Goal: Transaction & Acquisition: Purchase product/service

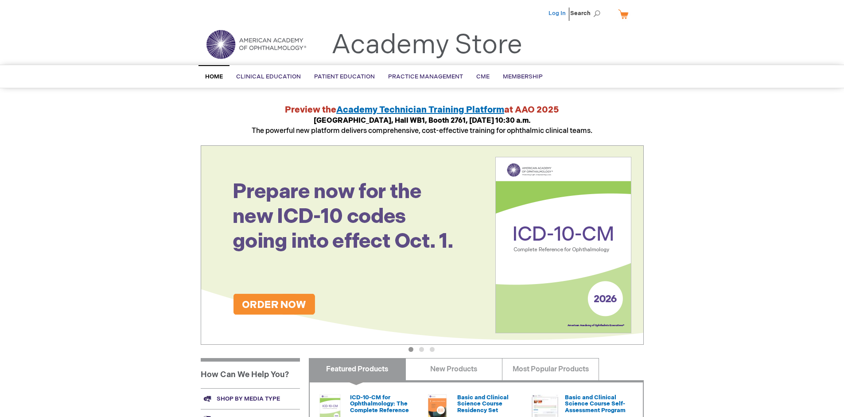
click at [558, 13] on link "Log In" at bounding box center [556, 13] width 17 height 7
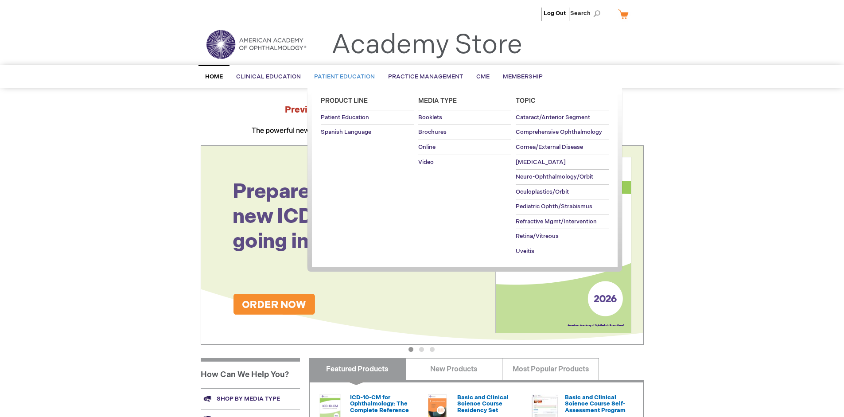
click at [342, 77] on span "Patient Education" at bounding box center [344, 76] width 61 height 7
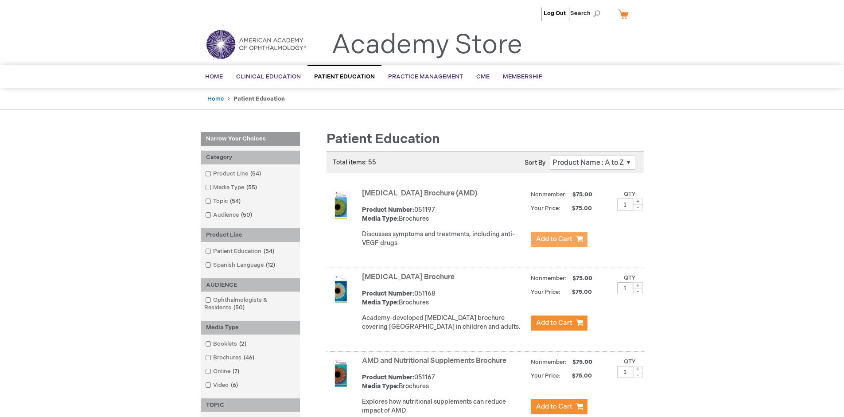
click at [559, 239] on span "Add to Cart" at bounding box center [554, 239] width 36 height 8
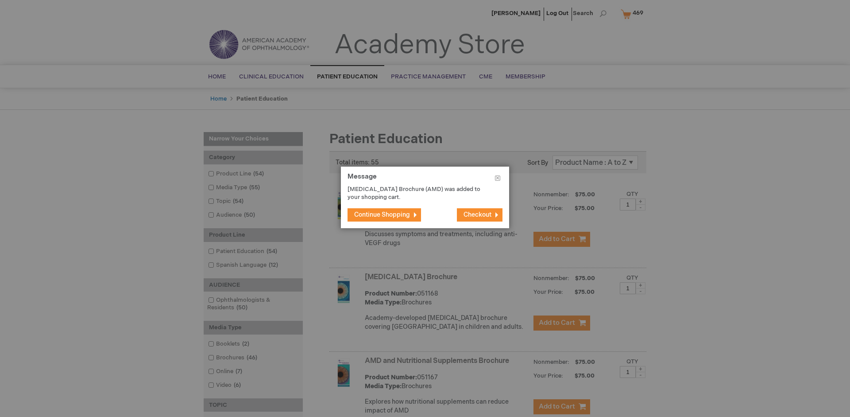
click at [382, 214] on span "Continue Shopping" at bounding box center [382, 215] width 56 height 8
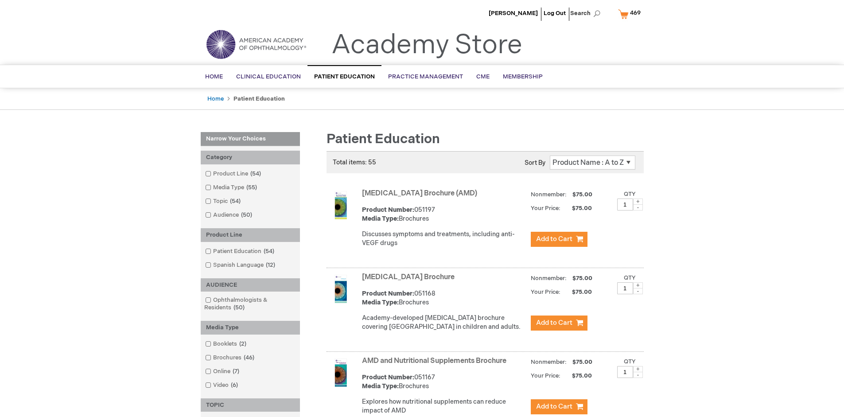
click at [436, 365] on link "AMD and Nutritional Supplements Brochure" at bounding box center [434, 361] width 144 height 8
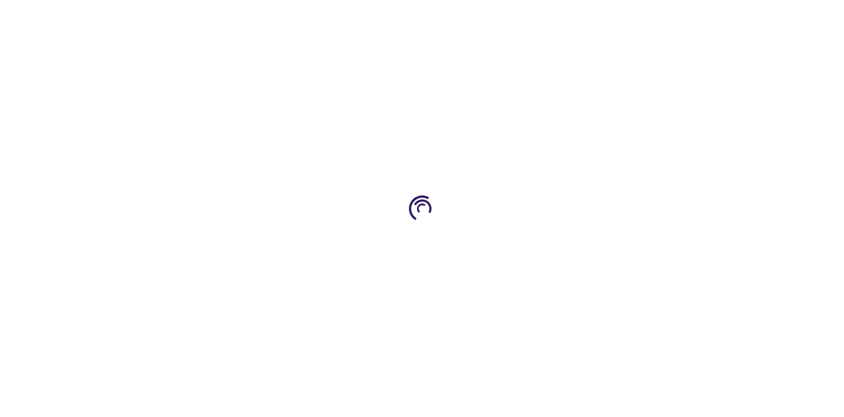
type input "1"
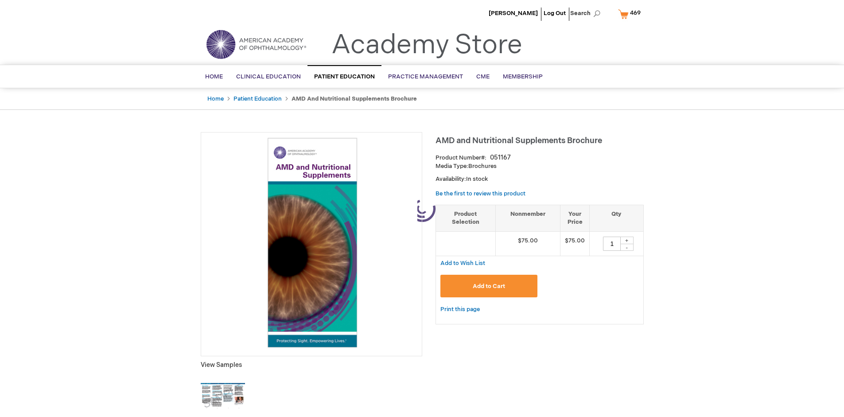
click at [489, 286] on span "Add to Cart" at bounding box center [489, 286] width 32 height 7
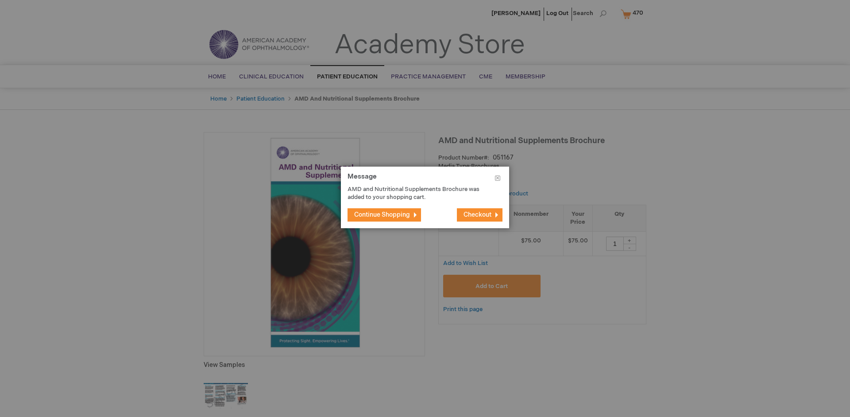
click at [382, 214] on span "Continue Shopping" at bounding box center [382, 215] width 56 height 8
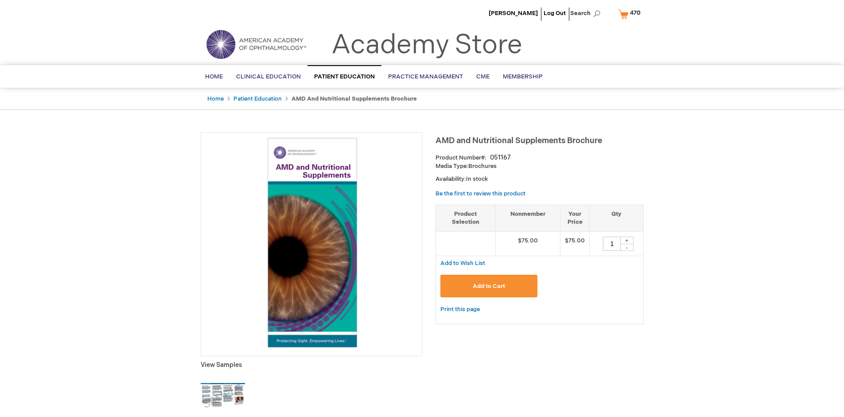
click at [631, 14] on span "470" at bounding box center [635, 12] width 11 height 7
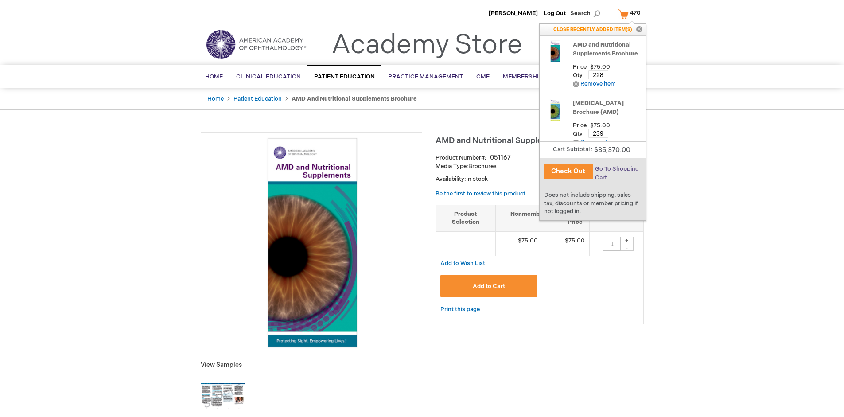
click at [616, 169] on span "Go To Shopping Cart" at bounding box center [617, 173] width 44 height 16
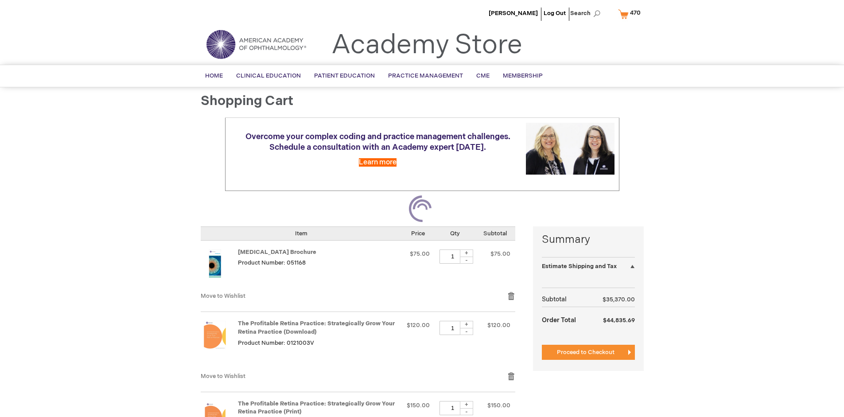
select select "US"
select select "41"
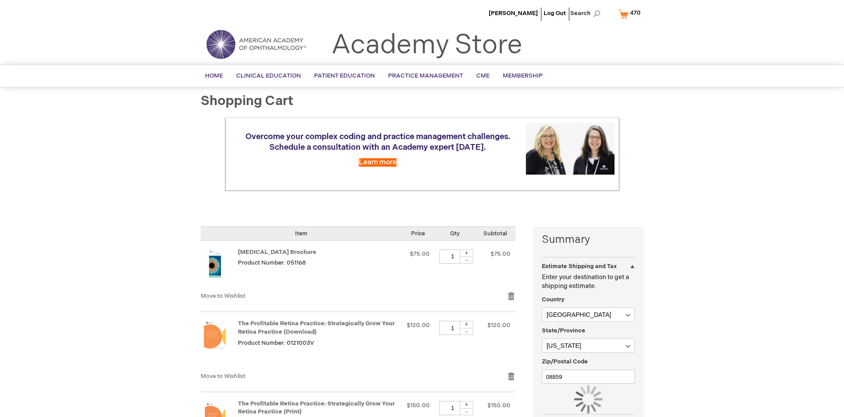
scroll to position [65, 0]
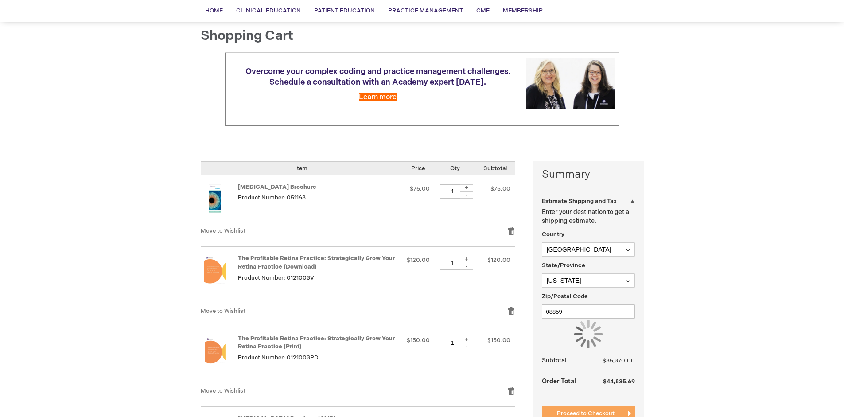
click at [585, 413] on span "Proceed to Checkout" at bounding box center [586, 413] width 58 height 7
